Goal: Use online tool/utility: Utilize a website feature to perform a specific function

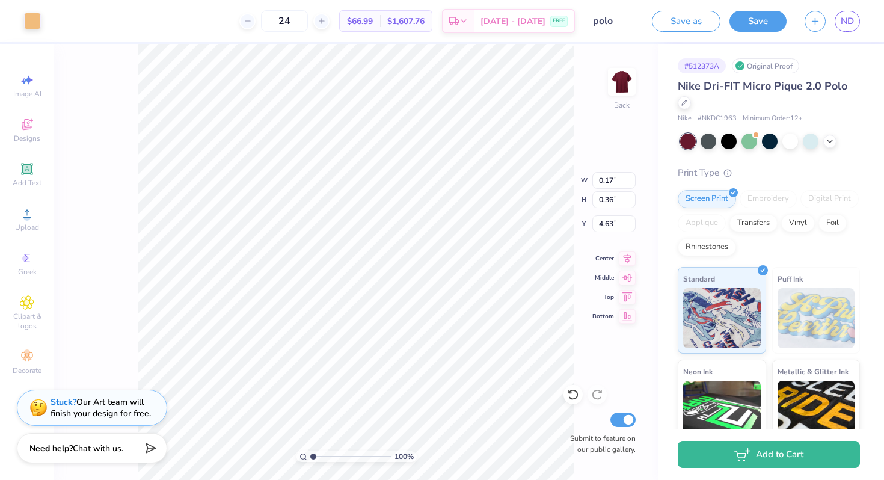
type input "0.19"
click at [23, 183] on span "Add Text" at bounding box center [27, 183] width 29 height 10
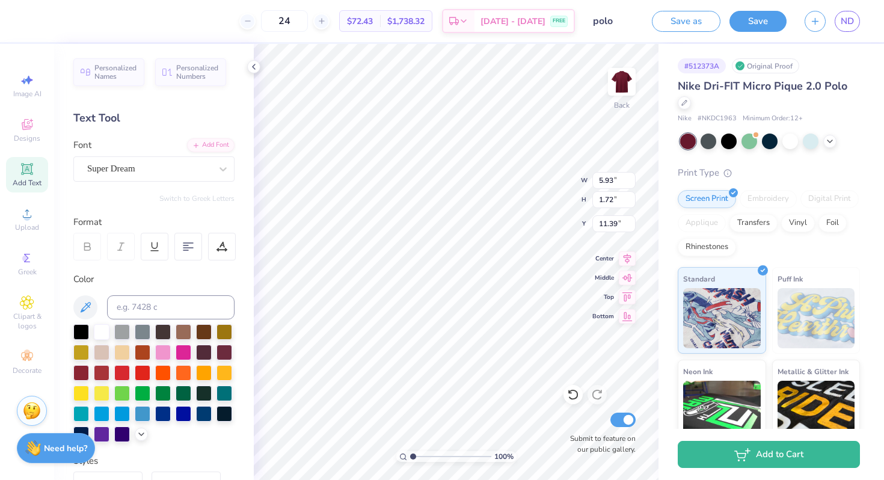
scroll to position [0, 5]
type textarea "[US_STATE][GEOGRAPHIC_DATA]"
type input "4.55"
type input "1.49"
type input "1.36"
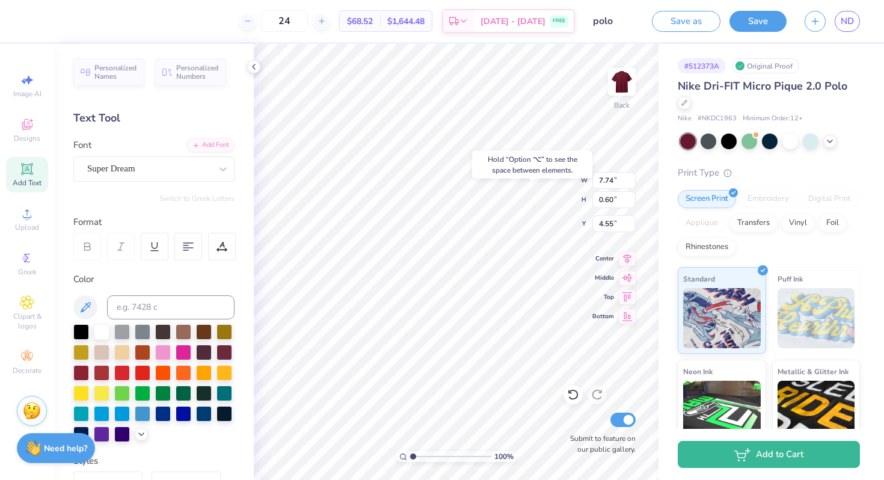
type input "3.02"
click at [34, 25] on div at bounding box center [32, 19] width 17 height 17
click at [141, 437] on icon at bounding box center [141, 433] width 10 height 10
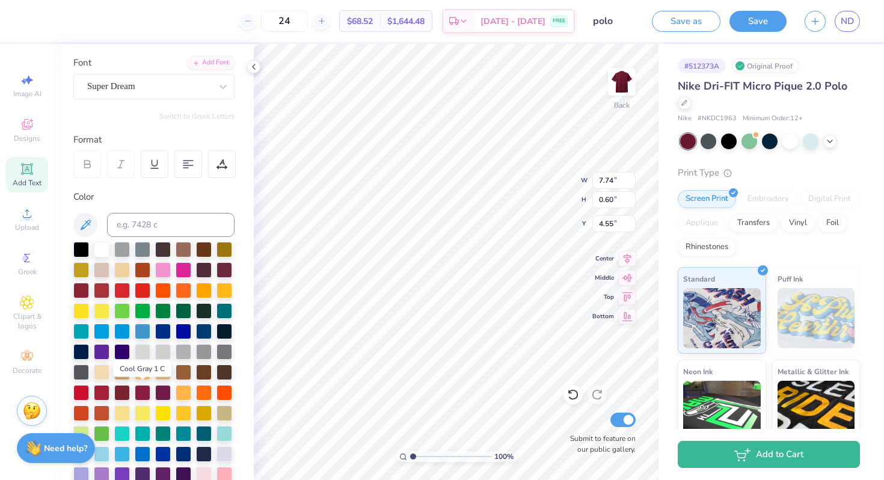
scroll to position [83, 0]
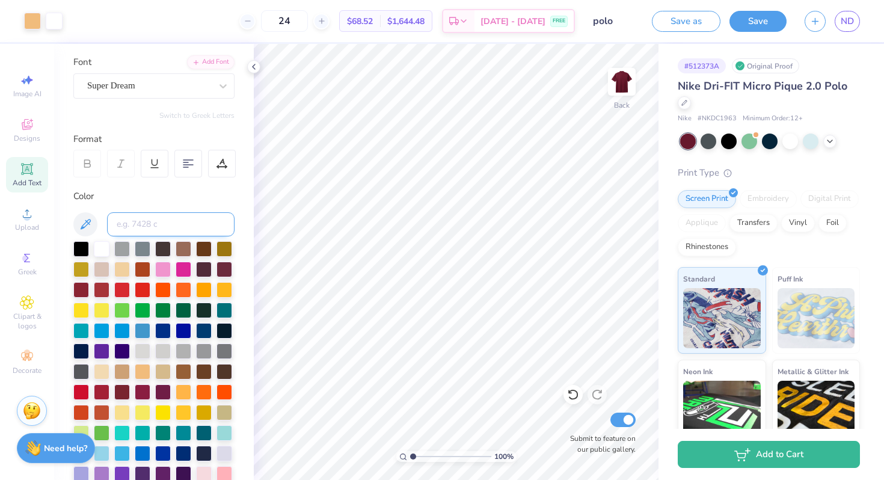
click at [152, 223] on input at bounding box center [170, 224] width 127 height 24
type input "156"
type input "7.70"
type input "0.60"
type input "4.55"
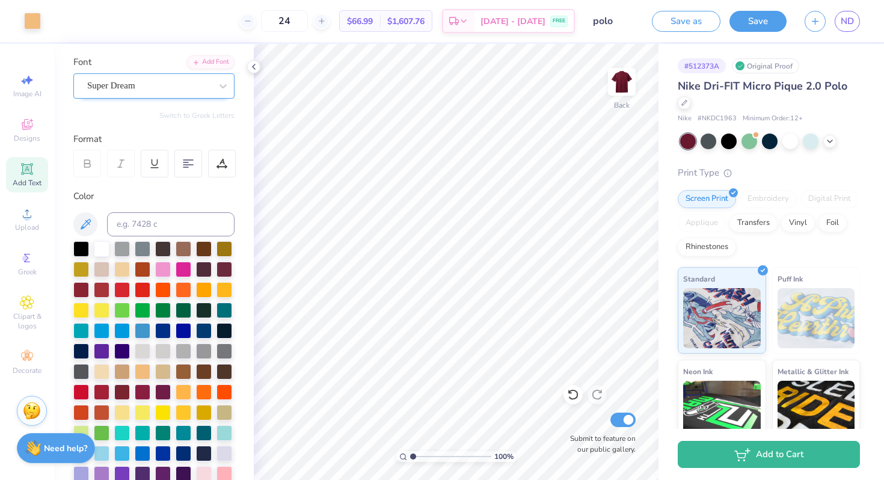
click at [206, 96] on div "Super Dream" at bounding box center [153, 85] width 161 height 25
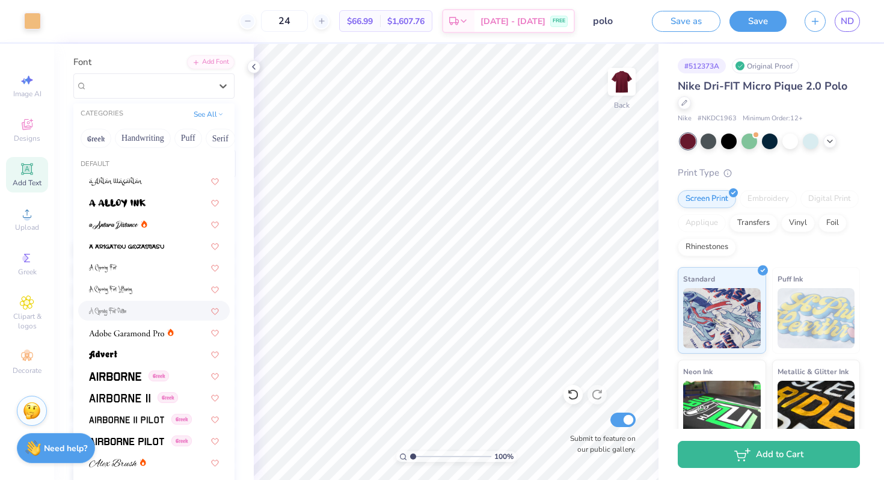
scroll to position [0, 0]
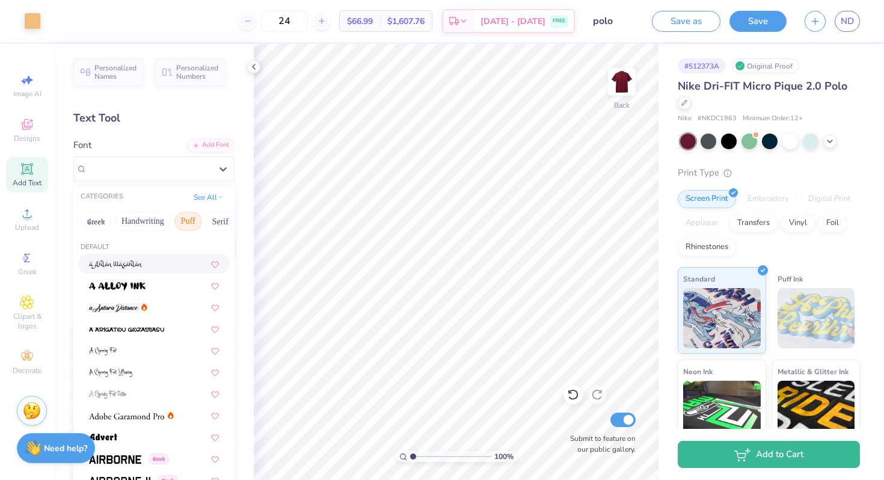
click at [175, 218] on button "Puff" at bounding box center [188, 221] width 28 height 19
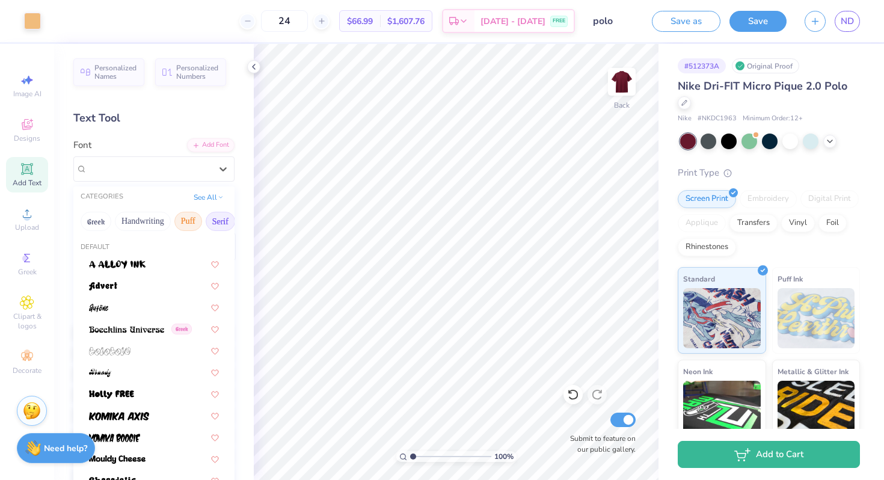
click at [219, 223] on button "Serif" at bounding box center [220, 221] width 29 height 19
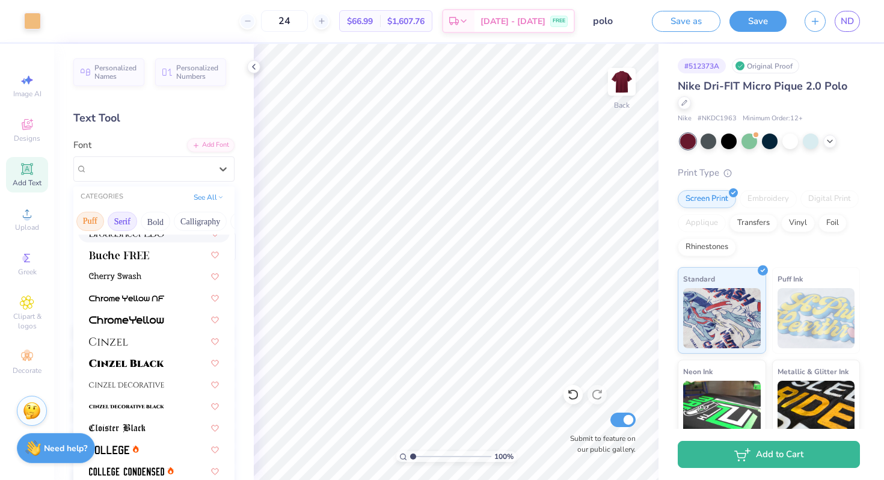
scroll to position [0, 112]
click at [182, 218] on button "Calligraphy" at bounding box center [186, 221] width 53 height 19
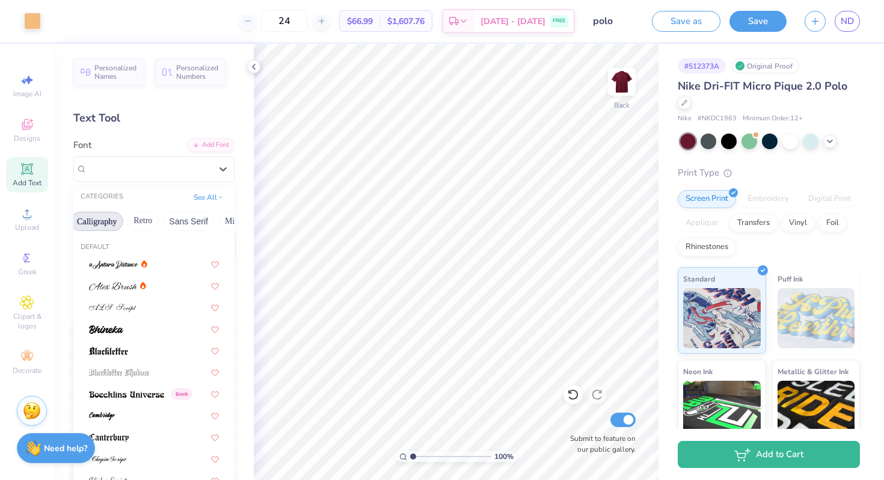
scroll to position [0, 225]
click at [179, 216] on button "Sans Serif" at bounding box center [164, 221] width 52 height 19
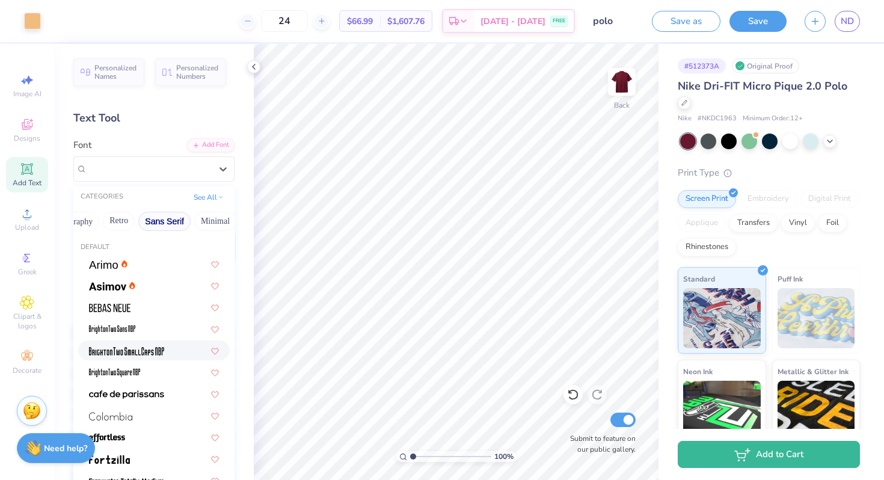
click at [147, 347] on img at bounding box center [126, 351] width 75 height 8
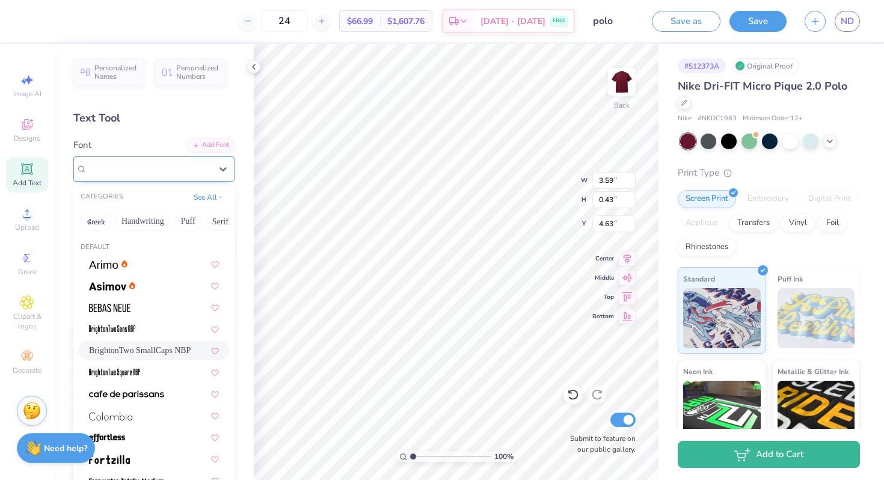
click at [151, 169] on div "BrightonTwo SmallCaps NBP" at bounding box center [149, 168] width 126 height 19
click at [135, 304] on div at bounding box center [154, 307] width 130 height 13
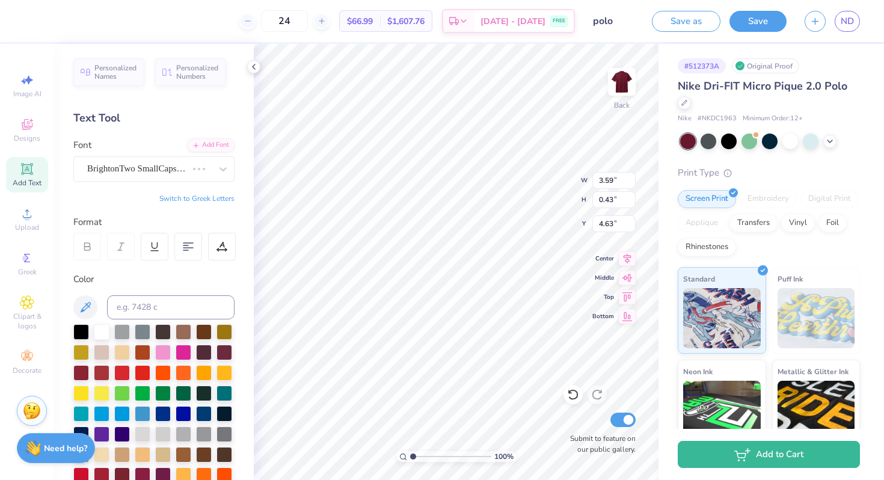
type input "5.47"
type input "0.49"
type input "4.60"
type input "5.10"
type input "0.46"
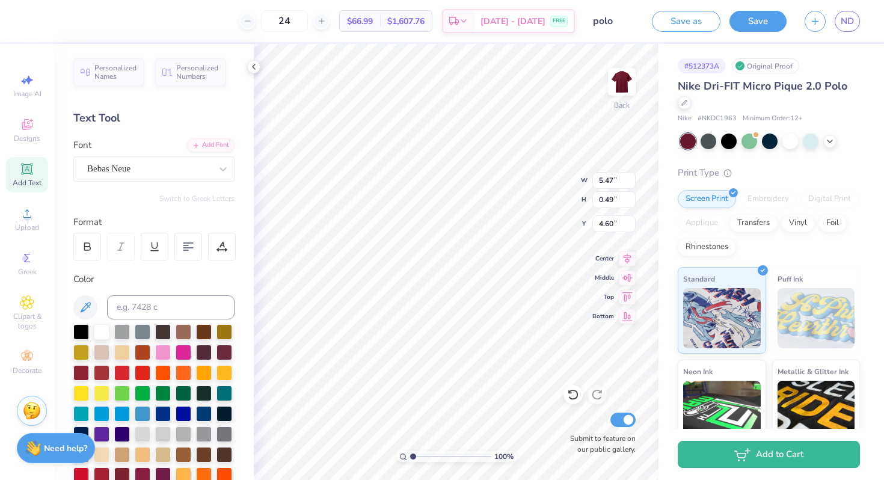
type input "4.63"
type input "4.33"
type input "0.39"
type input "4.55"
type input "4.72"
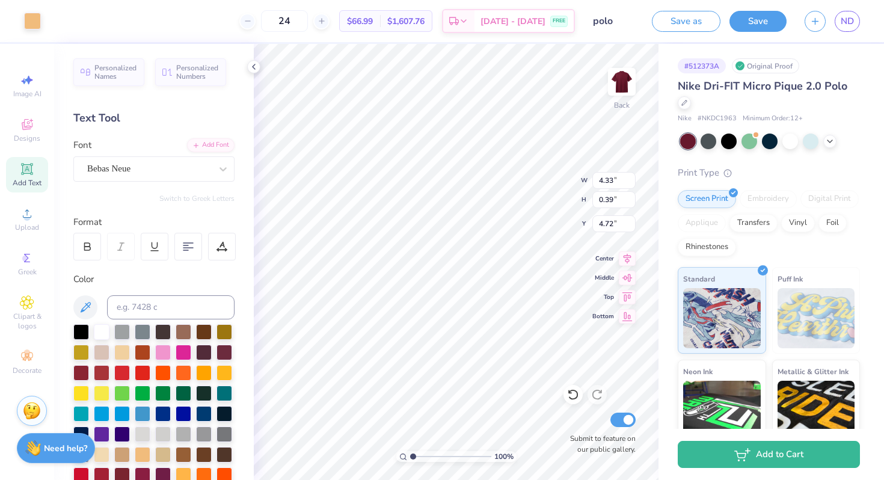
type input "4.55"
type input "3.89"
type input "0.35"
type input "4.76"
type input "2.82"
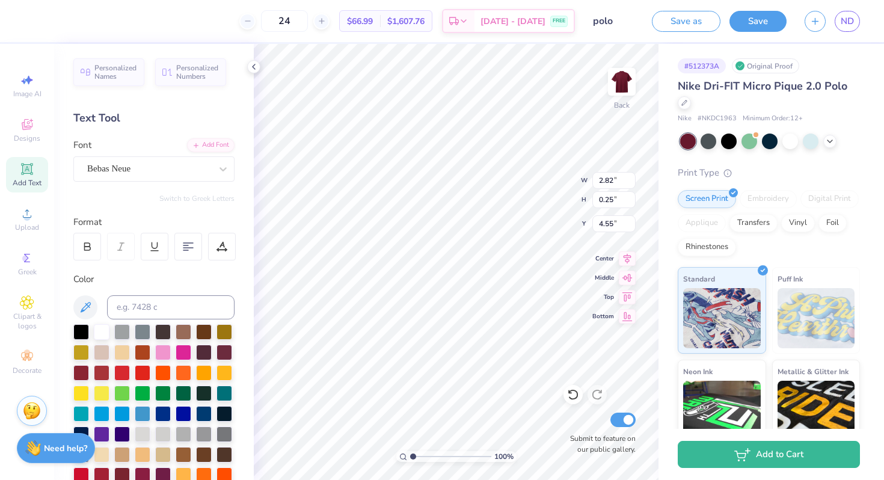
type input "0.25"
type input "4.81"
